Goal: Task Accomplishment & Management: Use online tool/utility

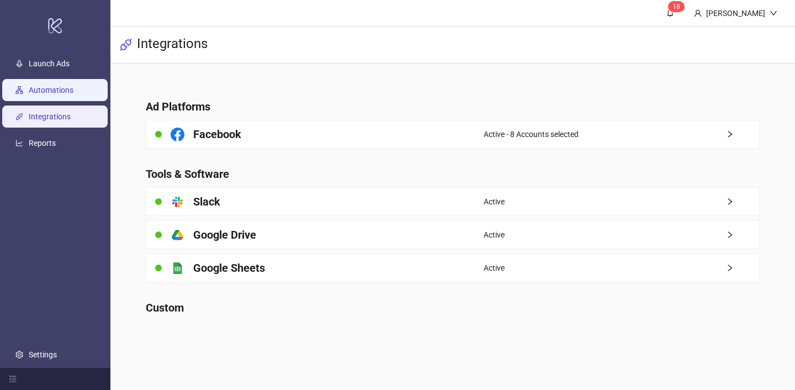
click at [60, 94] on link "Automations" at bounding box center [51, 90] width 45 height 9
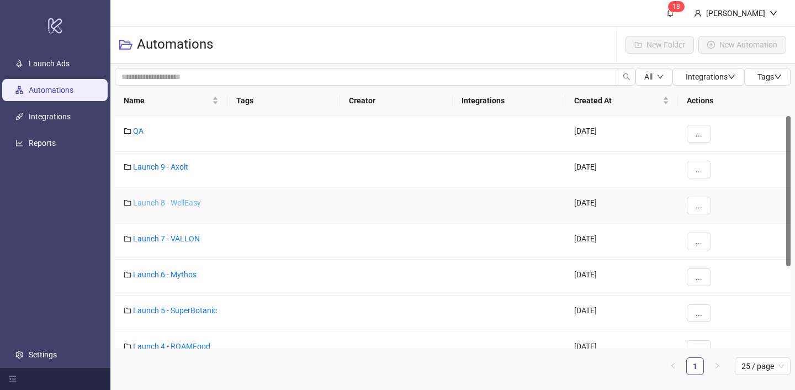
click at [178, 201] on link "Launch 8 - WellEasy" at bounding box center [167, 202] width 68 height 9
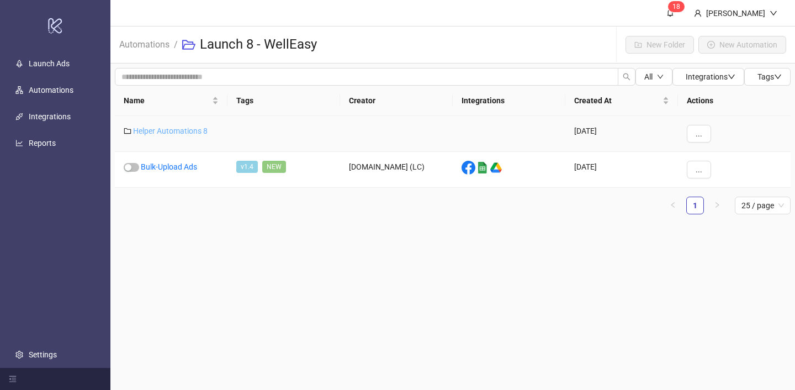
click at [189, 132] on link "Helper Automations 8" at bounding box center [170, 130] width 75 height 9
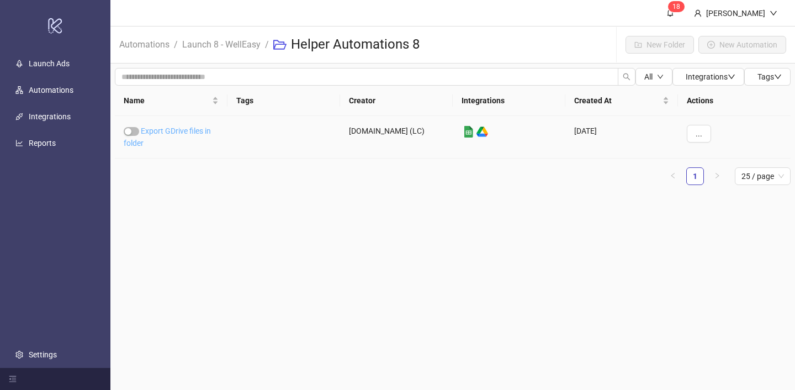
click at [189, 132] on link "Export GDrive files in folder" at bounding box center [167, 136] width 87 height 21
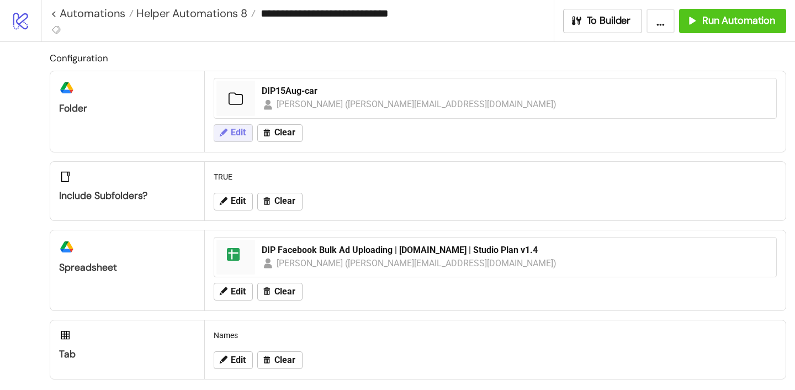
click at [226, 131] on icon at bounding box center [224, 132] width 8 height 8
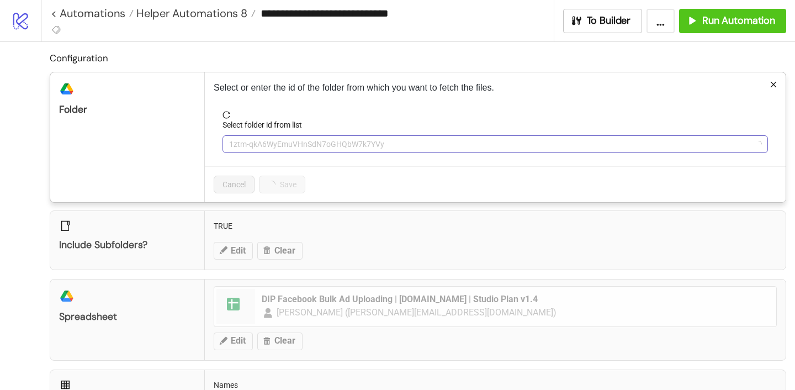
click at [255, 141] on span "1ztm-qkA6WyEmuVHnSdN7oGHQbW7k7YVy" at bounding box center [495, 144] width 532 height 17
click at [255, 141] on span "DIP15Aug-car" at bounding box center [495, 144] width 532 height 17
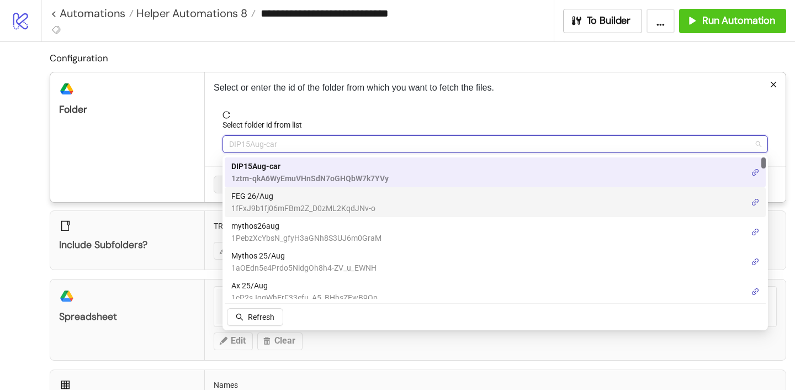
click at [262, 198] on span "FEG 26/Aug" at bounding box center [303, 196] width 144 height 12
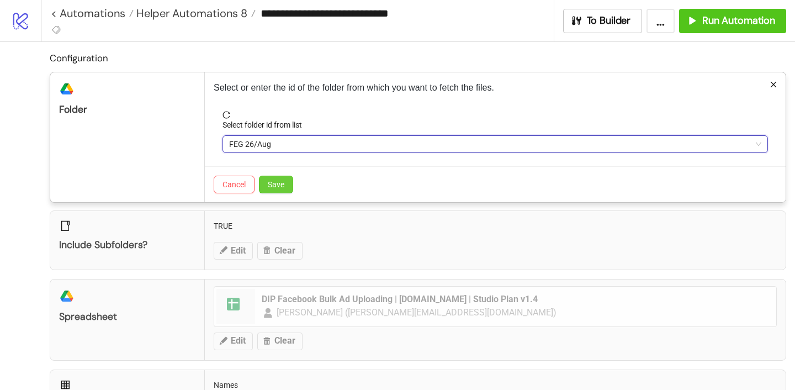
click at [279, 189] on button "Save" at bounding box center [276, 185] width 34 height 18
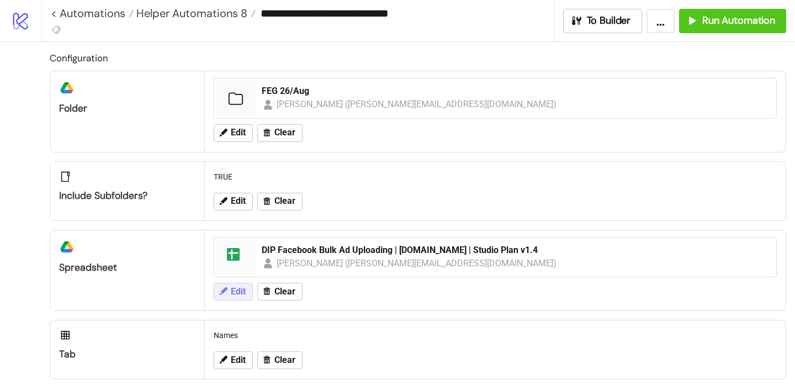
click at [231, 293] on span "Edit" at bounding box center [238, 292] width 15 height 10
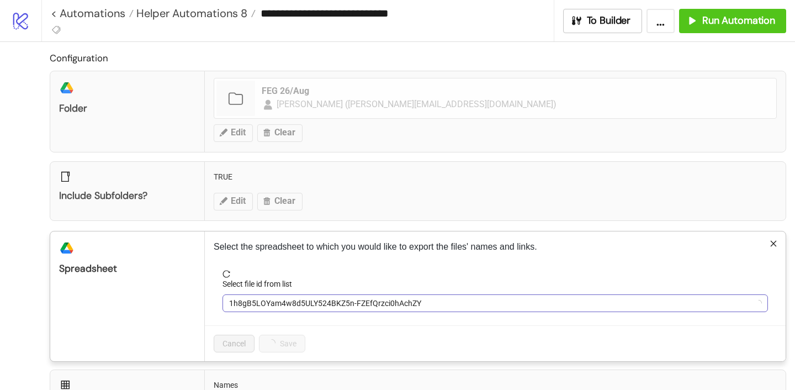
click at [262, 308] on span "1h8gB5LOYam4w8d5ULY524BKZ5n-FZEfQrzci0hAchZY" at bounding box center [495, 303] width 532 height 17
click at [267, 298] on span "DIP Facebook Bulk Ad Uploading | [DOMAIN_NAME] | Studio Plan v1.4" at bounding box center [495, 303] width 532 height 17
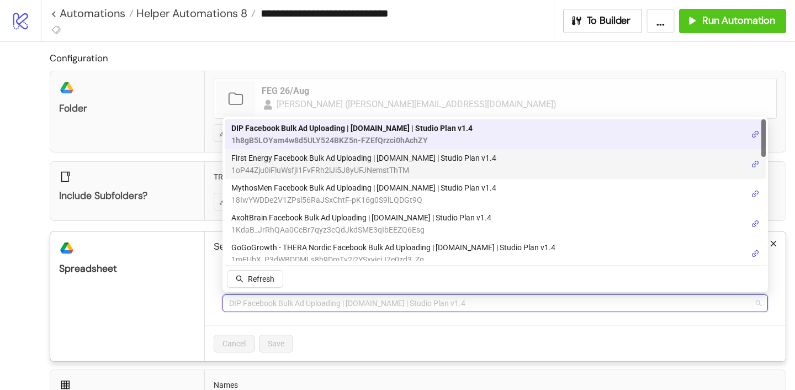
click at [288, 165] on span "1oP44Zju0iFluWsfjI1FvFRh2lJi5J8yUFJNemstThTM" at bounding box center [363, 170] width 265 height 12
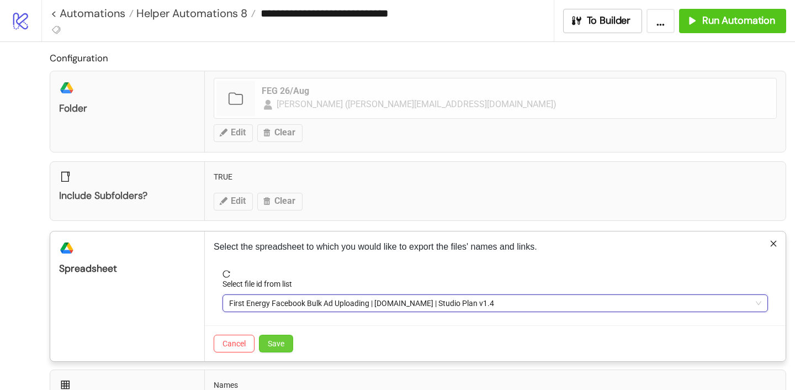
click at [278, 345] on span "Save" at bounding box center [276, 343] width 17 height 9
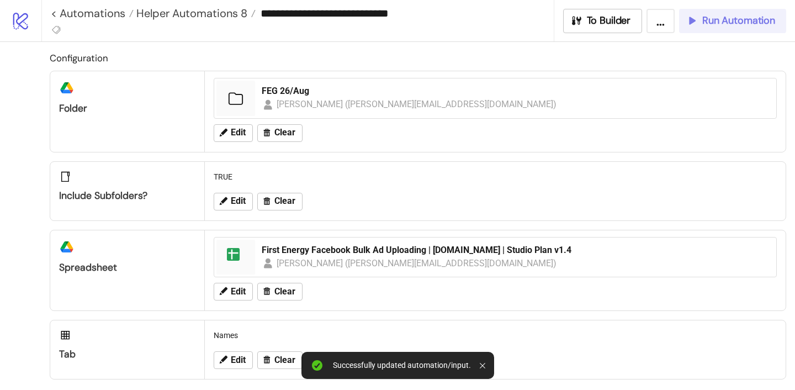
click at [722, 24] on span "Run Automation" at bounding box center [738, 20] width 73 height 13
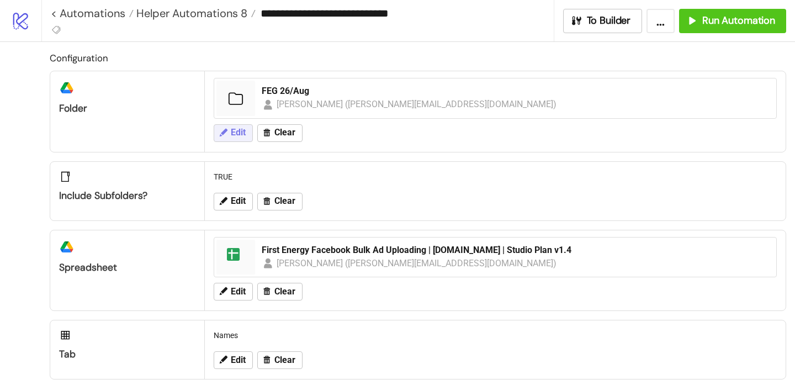
click at [231, 137] on span "Edit" at bounding box center [238, 133] width 15 height 10
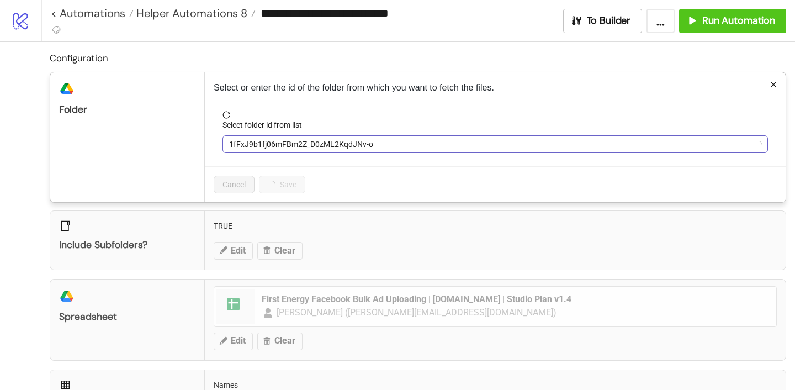
click at [256, 138] on span "1fFxJ9b1fj06mFBm2Z_D0zML2KqdJNv-o" at bounding box center [495, 144] width 532 height 17
click at [262, 142] on span "FEG 26/Aug" at bounding box center [495, 144] width 532 height 17
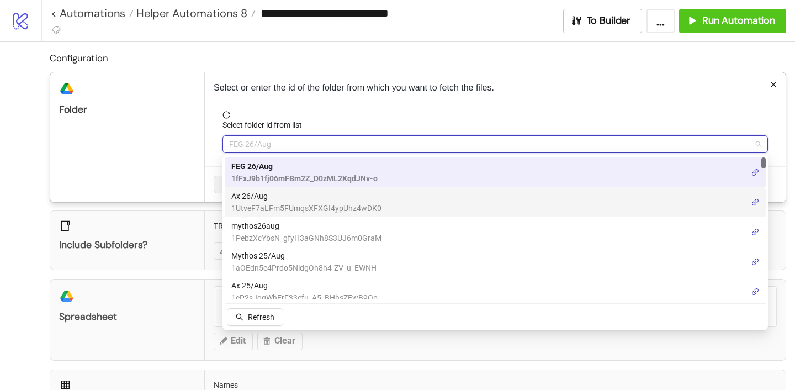
click at [262, 208] on span "1UtveF7aLFm5FUmqsXFXGI4ypUhz4wDK0" at bounding box center [306, 208] width 150 height 12
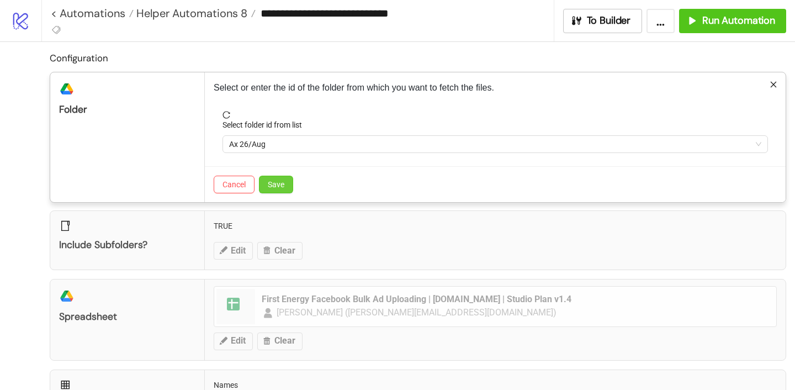
click at [270, 185] on span "Save" at bounding box center [276, 184] width 17 height 9
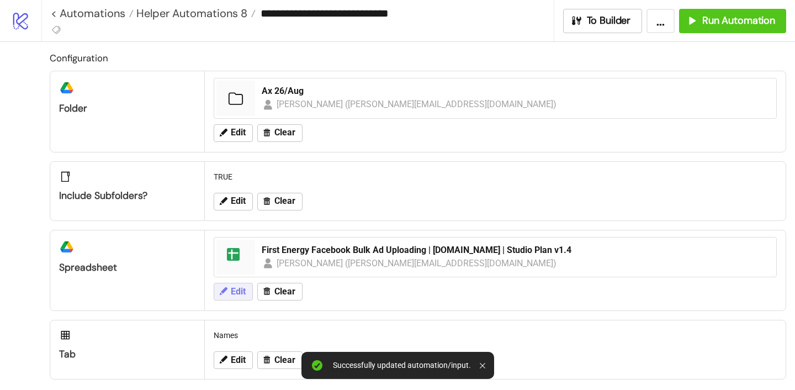
click at [233, 290] on span "Edit" at bounding box center [238, 292] width 15 height 10
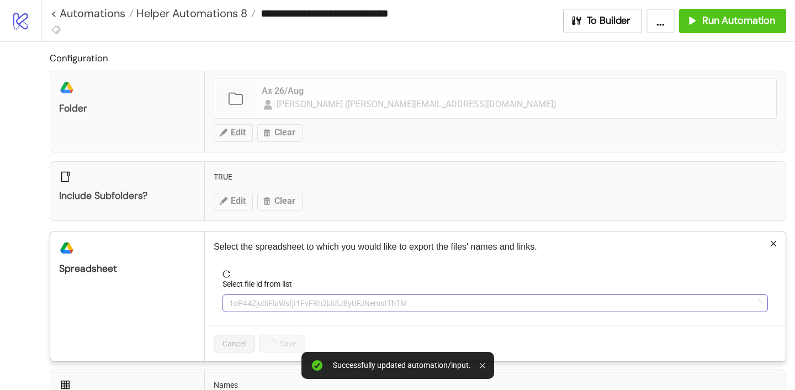
click at [262, 310] on span "1oP44Zju0iFluWsfjI1FvFRh2lJi5J8yUFJNemstThTM" at bounding box center [495, 303] width 532 height 17
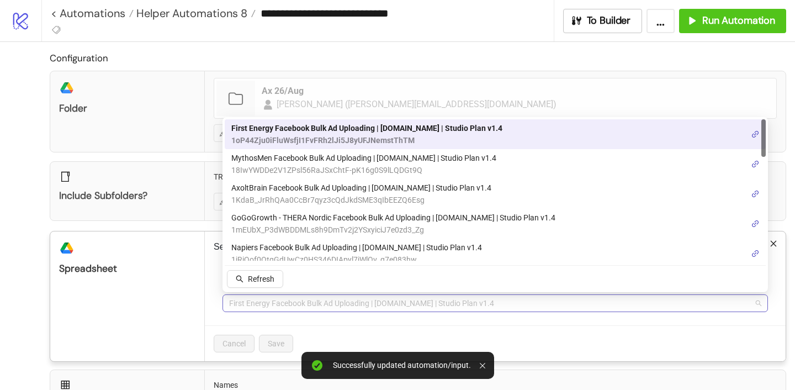
click at [262, 309] on span "First Energy Facebook Bulk Ad Uploading | [DOMAIN_NAME] | Studio Plan v1.4" at bounding box center [495, 303] width 532 height 17
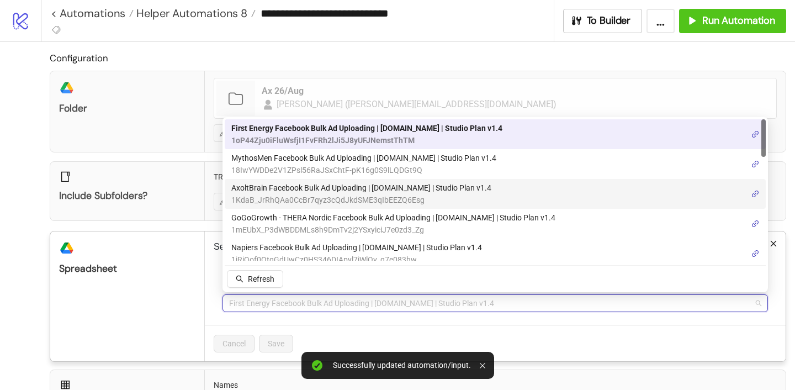
click at [258, 193] on span "AxoltBrain Facebook Bulk Ad Uploading | [DOMAIN_NAME] | Studio Plan v1.4" at bounding box center [361, 188] width 260 height 12
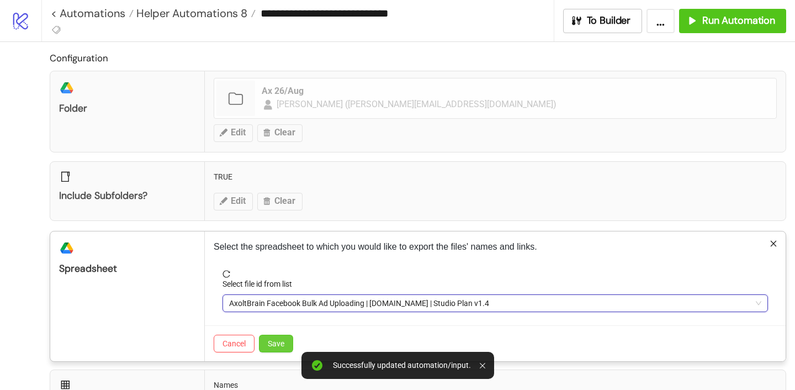
click at [281, 342] on span "Save" at bounding box center [276, 343] width 17 height 9
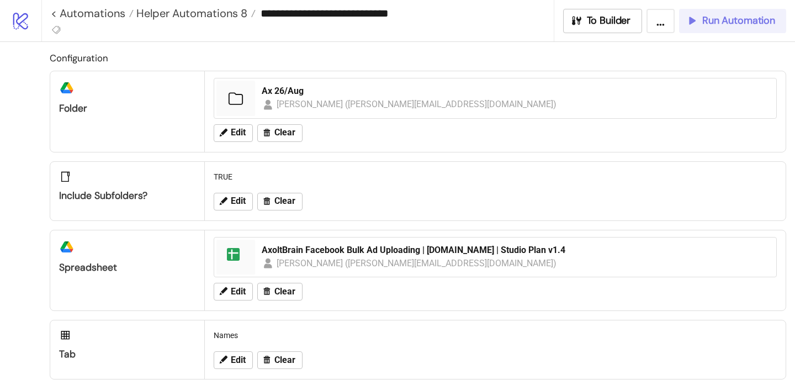
click at [710, 16] on span "Run Automation" at bounding box center [738, 20] width 73 height 13
click at [738, 24] on span "Run Automation" at bounding box center [738, 20] width 73 height 13
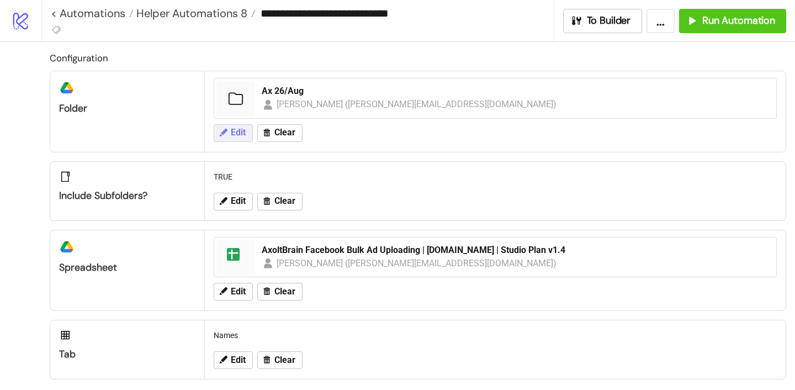
click at [241, 132] on span "Edit" at bounding box center [238, 133] width 15 height 10
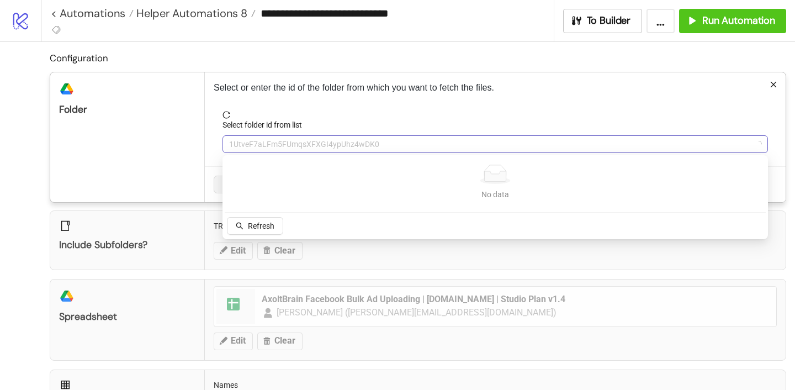
click at [253, 151] on span "1UtveF7aLFm5FUmqsXFXGI4ypUhz4wDK0" at bounding box center [495, 144] width 532 height 17
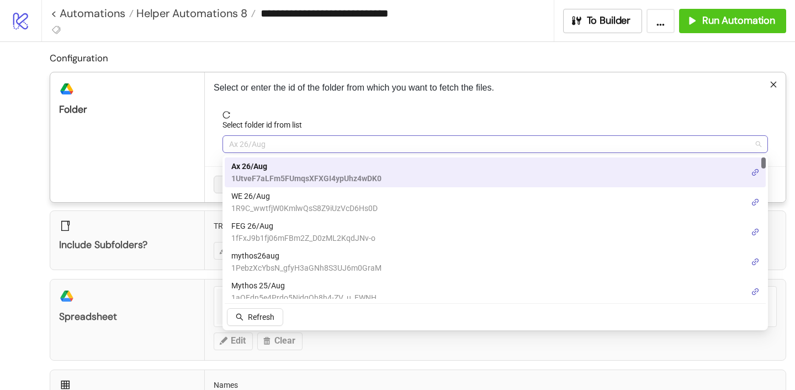
click at [253, 145] on span "Ax 26/Aug" at bounding box center [495, 144] width 532 height 17
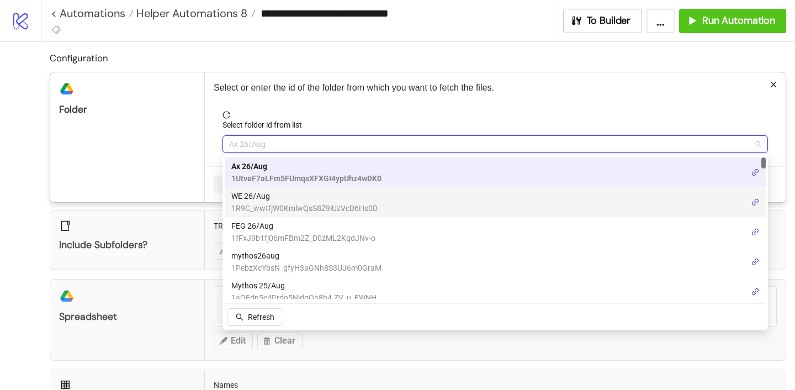
click at [252, 195] on span "WE 26/Aug" at bounding box center [304, 196] width 146 height 12
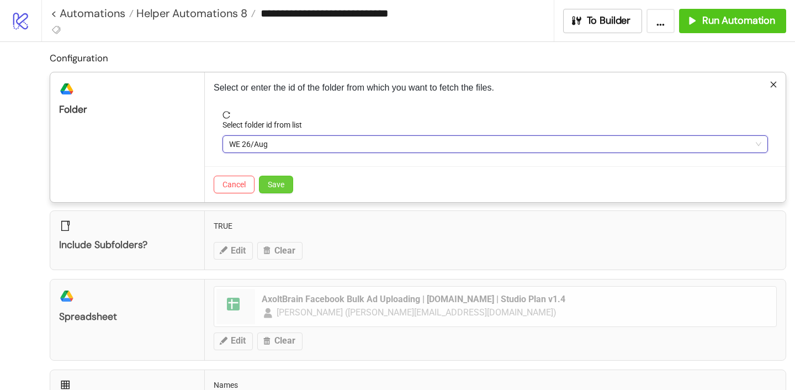
click at [268, 183] on span "Save" at bounding box center [276, 184] width 17 height 9
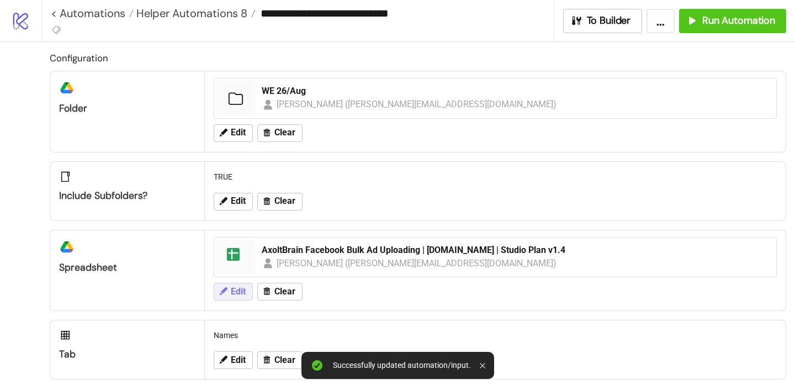
click at [230, 299] on button "Edit" at bounding box center [233, 292] width 39 height 18
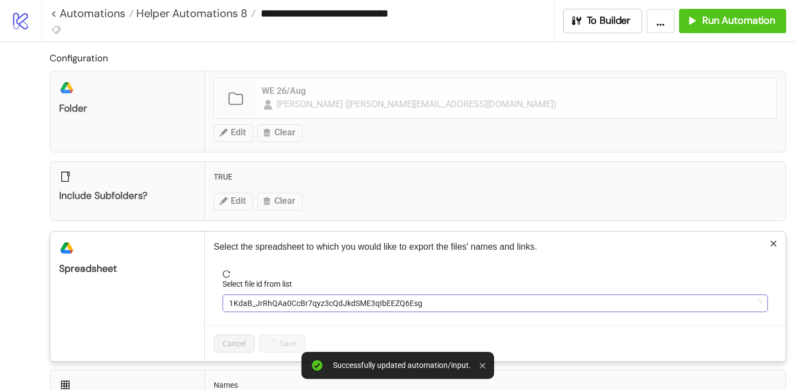
click at [284, 298] on span "1KdaB_JrRhQAa0CcBr7qyz3cQdJkdSME3qIbEEZQ6Esg" at bounding box center [495, 303] width 532 height 17
click at [284, 298] on span "AxoltBrain Facebook Bulk Ad Uploading | [DOMAIN_NAME] | Studio Plan v1.4" at bounding box center [495, 303] width 532 height 17
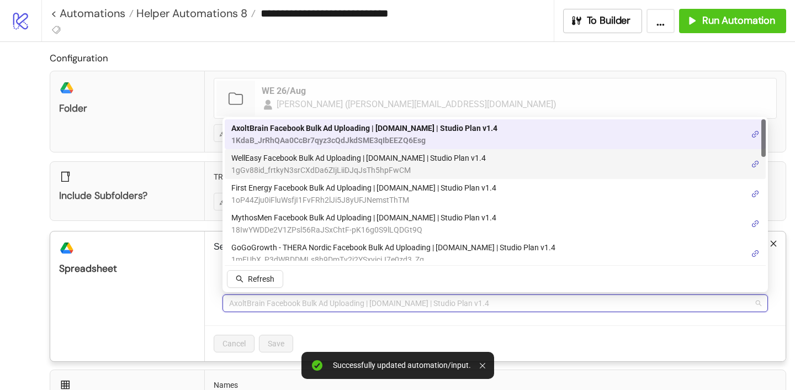
click at [274, 162] on span "WellEasy Facebook Bulk Ad Uploading | [DOMAIN_NAME] | Studio Plan v1.4" at bounding box center [358, 158] width 255 height 12
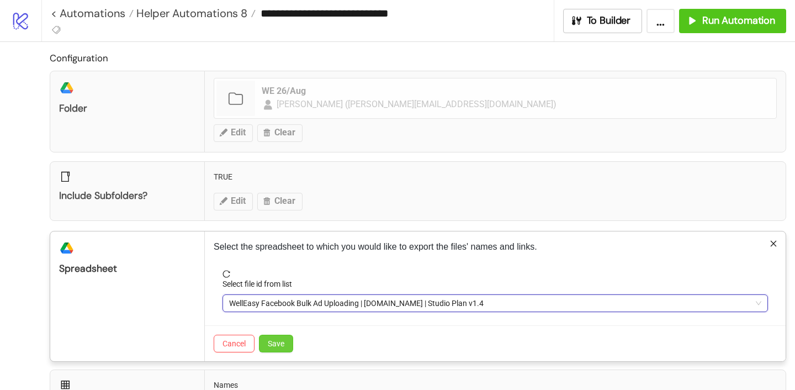
click at [273, 343] on span "Save" at bounding box center [276, 343] width 17 height 9
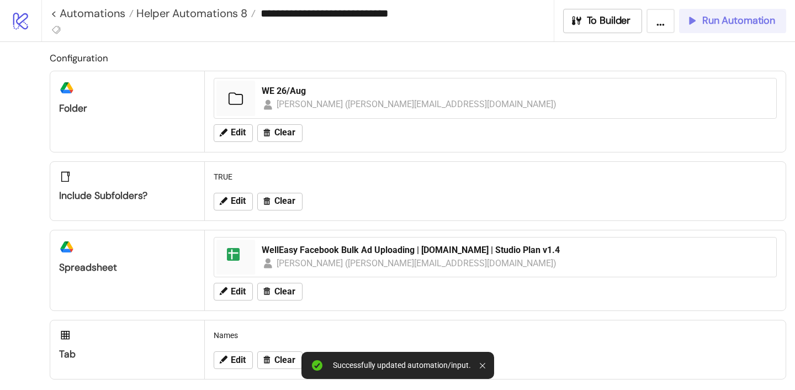
click at [710, 25] on span "Run Automation" at bounding box center [738, 20] width 73 height 13
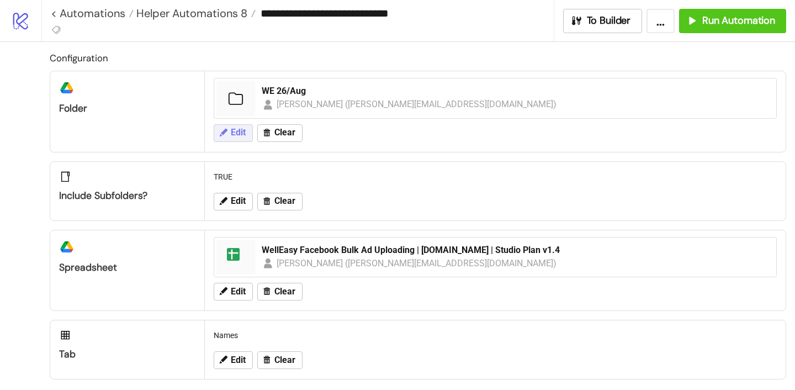
click at [232, 128] on span "Edit" at bounding box center [238, 133] width 15 height 10
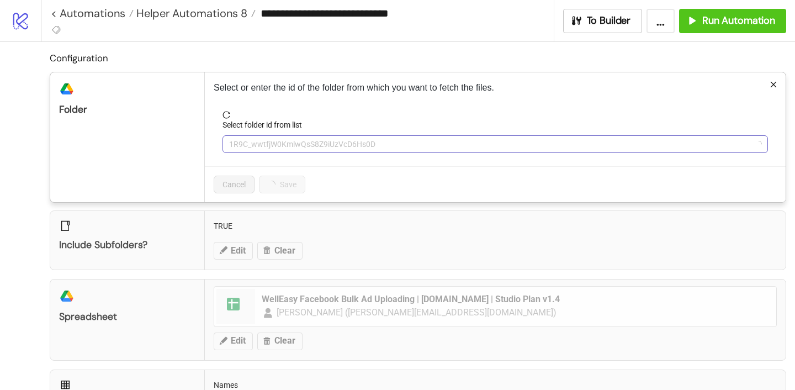
click at [269, 143] on span "1R9C_wwtfjW0KmlwQsS8Z9iUzVcD6Hs0D" at bounding box center [495, 144] width 532 height 17
click at [270, 147] on span "WE 26/Aug" at bounding box center [495, 144] width 532 height 17
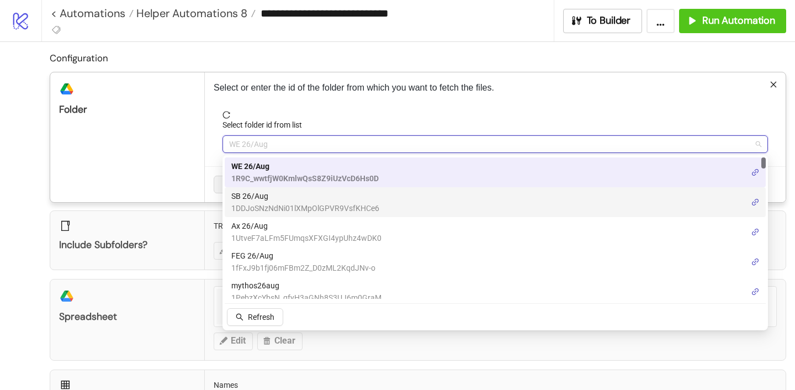
click at [266, 201] on span "SB 26/Aug" at bounding box center [305, 196] width 148 height 12
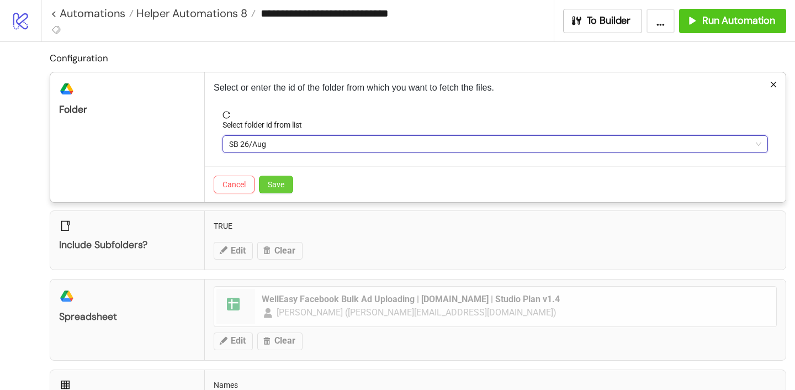
click at [267, 188] on button "Save" at bounding box center [276, 185] width 34 height 18
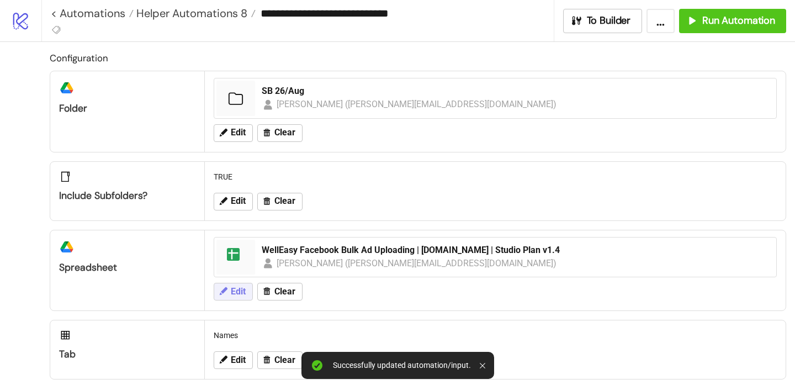
click at [240, 290] on span "Edit" at bounding box center [238, 292] width 15 height 10
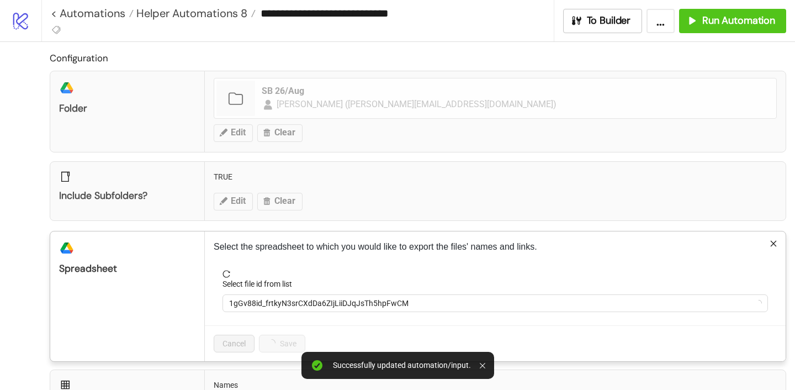
click at [274, 294] on div "Select file id from list" at bounding box center [496, 286] width 546 height 17
click at [272, 303] on span "1gGv88id_frtkyN3srCXdDa6ZIjLiiDJqJsTh5hpFwCM" at bounding box center [495, 303] width 532 height 17
click at [272, 303] on span "WellEasy Facebook Bulk Ad Uploading | [DOMAIN_NAME] | Studio Plan v1.4" at bounding box center [495, 303] width 532 height 17
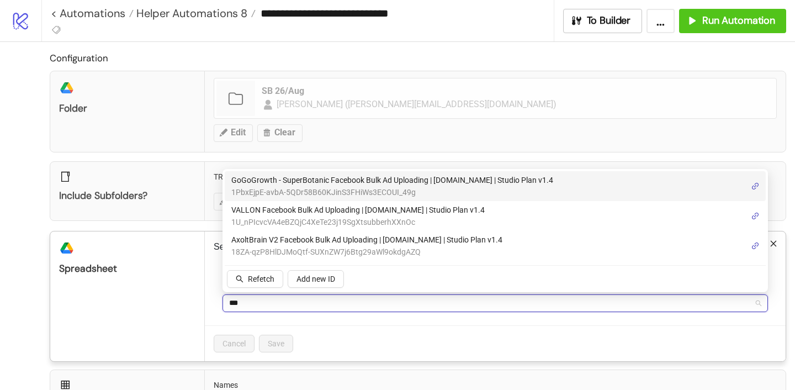
type input "****"
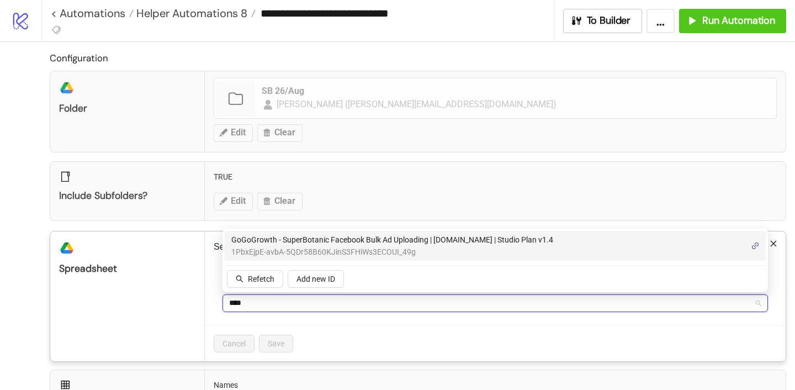
click at [299, 242] on span "GoGoGrowth - SuperBotanic Facebook Bulk Ad Uploading | [DOMAIN_NAME] | Studio P…" at bounding box center [392, 240] width 322 height 12
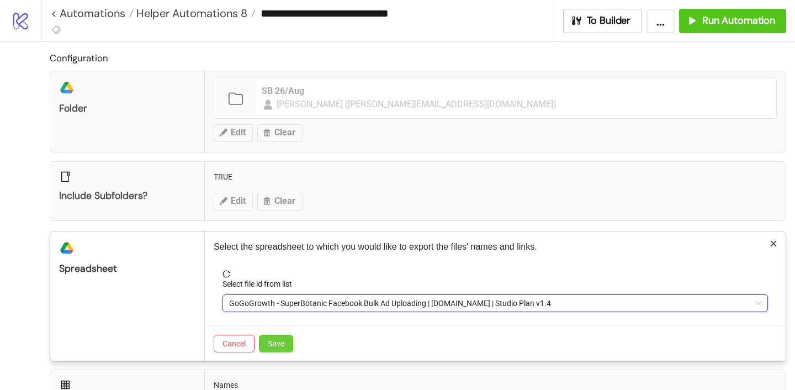
click at [281, 342] on span "Save" at bounding box center [276, 343] width 17 height 9
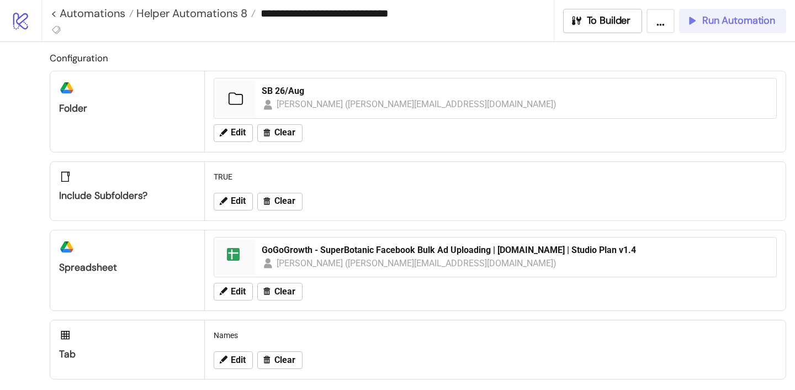
click at [715, 14] on span "Run Automation" at bounding box center [738, 20] width 73 height 13
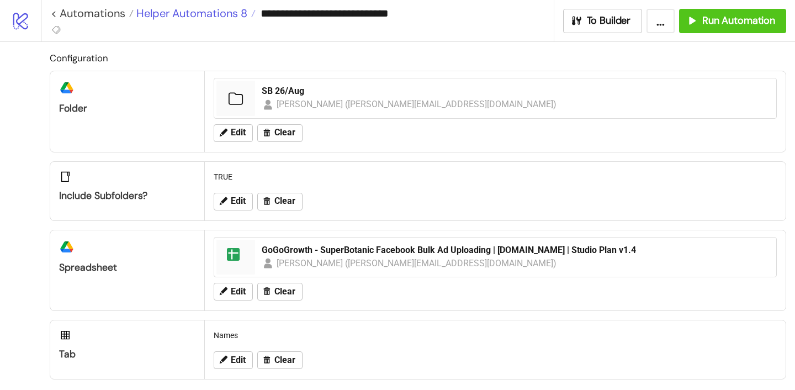
click at [210, 19] on span "Helper Automations 8" at bounding box center [191, 13] width 114 height 14
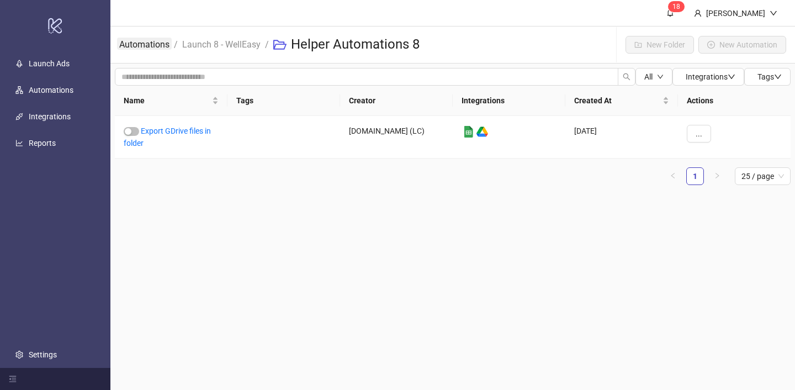
click at [157, 43] on link "Automations" at bounding box center [144, 44] width 55 height 12
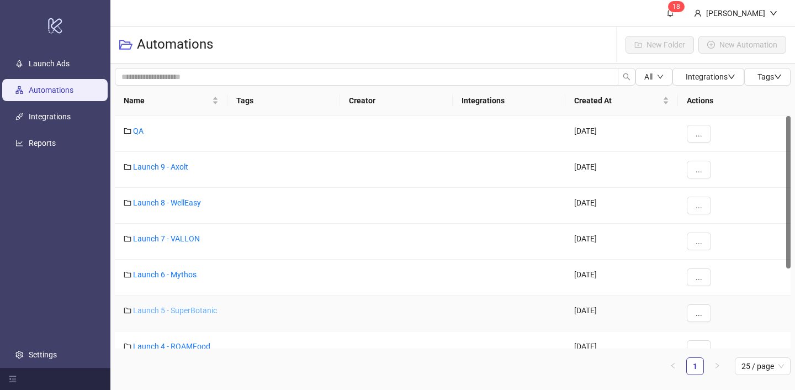
click at [200, 307] on link "Launch 5 - SuperBotanic" at bounding box center [175, 310] width 84 height 9
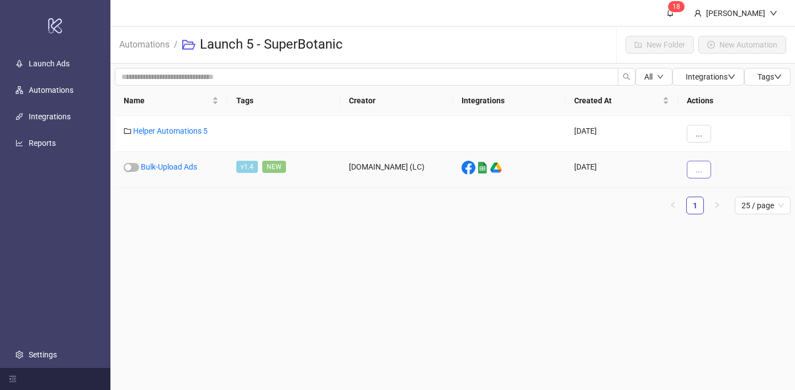
click at [701, 167] on span "..." at bounding box center [699, 169] width 7 height 9
click at [708, 189] on span "View" at bounding box center [724, 192] width 32 height 12
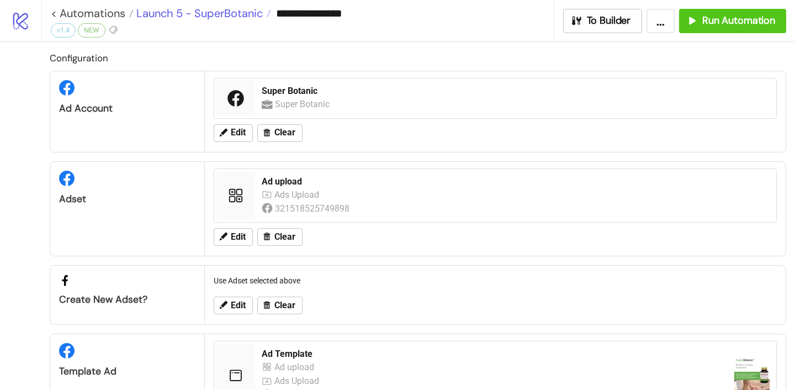
click at [182, 17] on span "Launch 5 - SuperBotanic" at bounding box center [198, 13] width 129 height 14
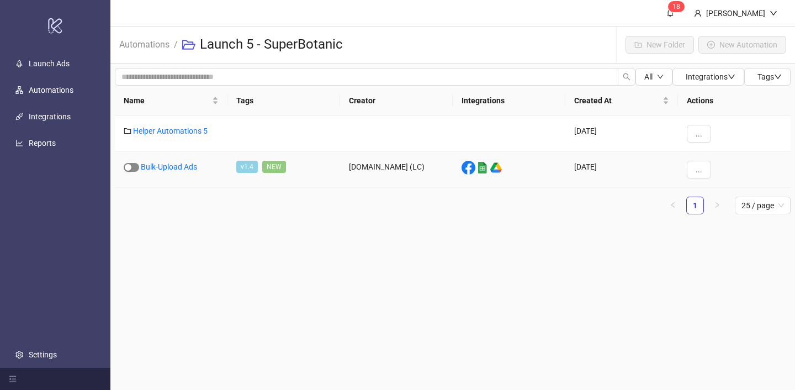
click at [131, 166] on button "button" at bounding box center [131, 167] width 15 height 9
